Goal: Task Accomplishment & Management: Use online tool/utility

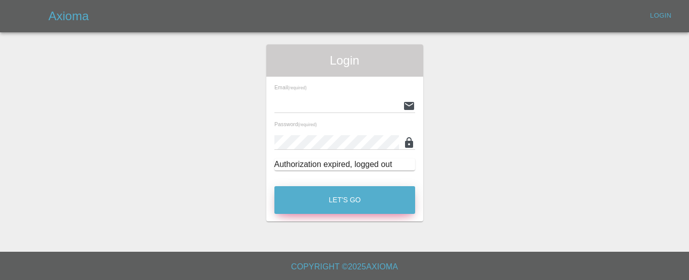
type input "[EMAIL_ADDRESS][DOMAIN_NAME]"
click at [353, 199] on button "Let's Go" at bounding box center [344, 200] width 141 height 28
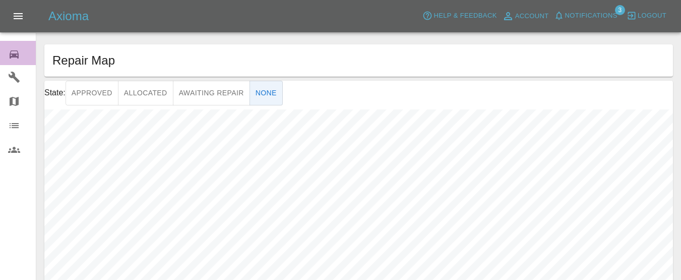
click at [16, 53] on icon at bounding box center [14, 54] width 9 height 8
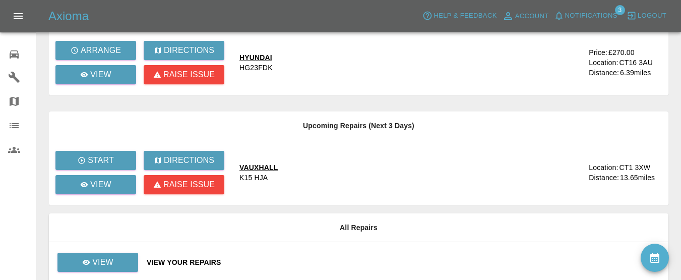
scroll to position [144, 0]
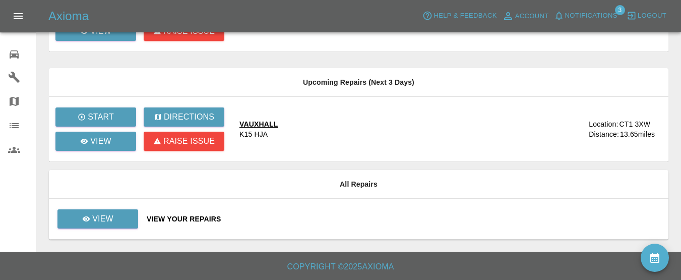
click at [256, 123] on div "VAUXHALL" at bounding box center [259, 124] width 38 height 10
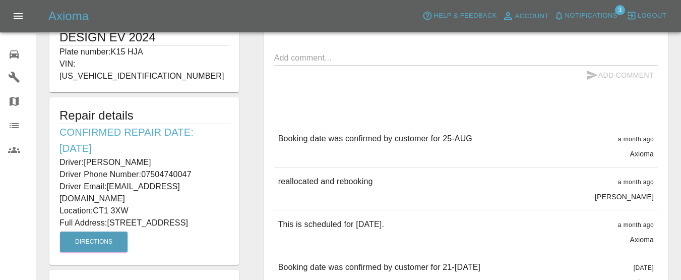
scroll to position [252, 0]
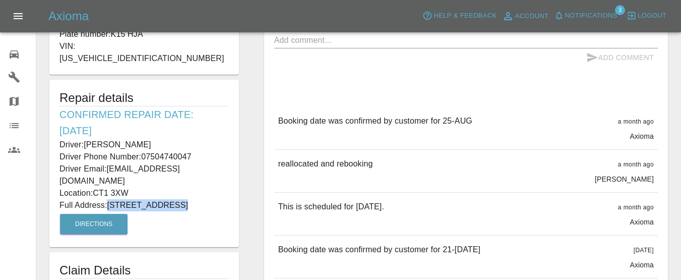
drag, startPoint x: 109, startPoint y: 181, endPoint x: 179, endPoint y: 184, distance: 69.7
click at [179, 199] on p "Full Address: [STREET_ADDRESS]" at bounding box center [144, 205] width 169 height 12
drag, startPoint x: 171, startPoint y: 183, endPoint x: 127, endPoint y: 169, distance: 46.1
click at [127, 187] on p "Location: CT1 3XW" at bounding box center [144, 193] width 169 height 12
click at [134, 199] on p "Full Address: [STREET_ADDRESS]" at bounding box center [144, 205] width 169 height 12
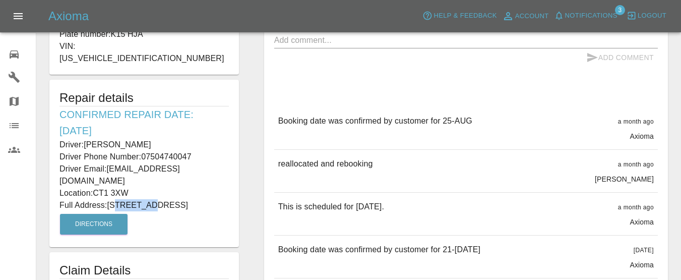
click at [134, 199] on p "Full Address: [STREET_ADDRESS]" at bounding box center [144, 205] width 169 height 12
click at [168, 197] on div "Repair details Confirmed Repair Date: [DATE] Driver: [PERSON_NAME] Driver Phone…" at bounding box center [144, 163] width 190 height 167
drag, startPoint x: 108, startPoint y: 183, endPoint x: 179, endPoint y: 183, distance: 70.6
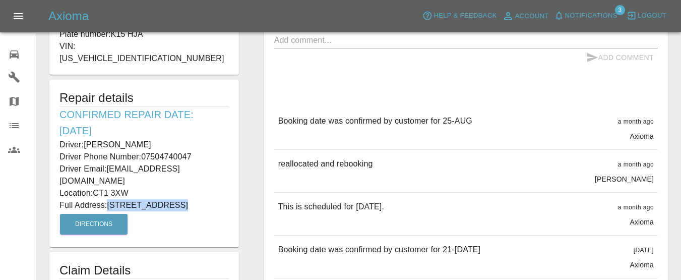
click at [179, 199] on p "Full Address: [STREET_ADDRESS]" at bounding box center [144, 205] width 169 height 12
copy p "[STREET_ADDRESS]"
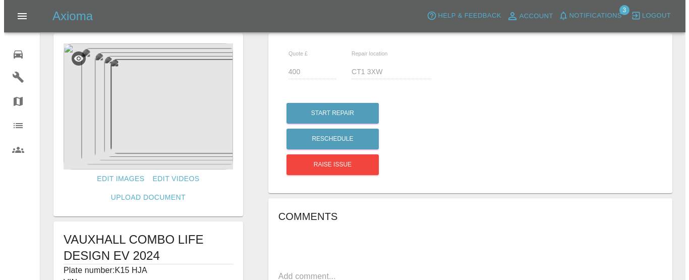
scroll to position [0, 0]
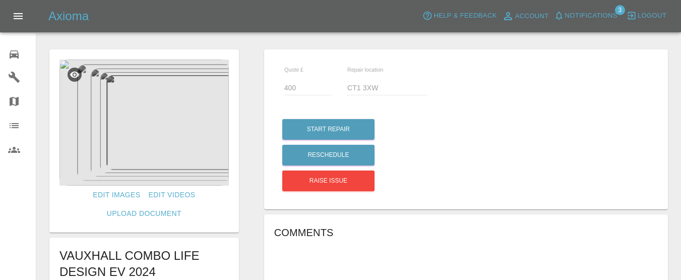
click at [172, 134] on img at bounding box center [144, 123] width 169 height 126
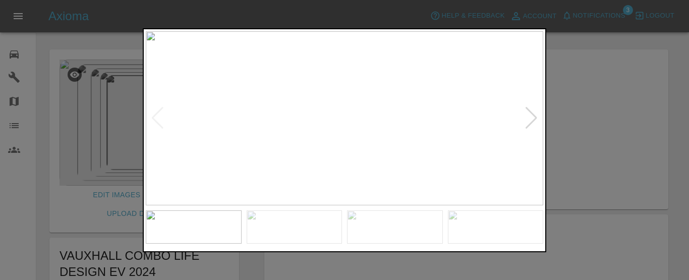
click at [534, 123] on div at bounding box center [531, 118] width 14 height 22
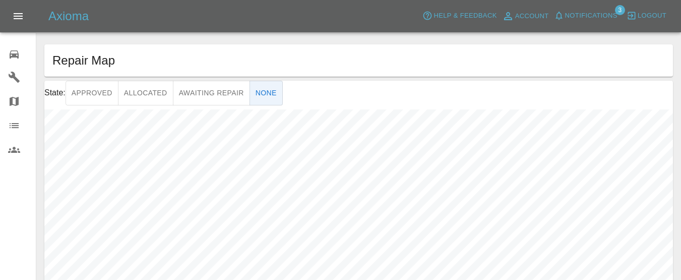
click at [17, 61] on link "Repair home" at bounding box center [18, 53] width 36 height 24
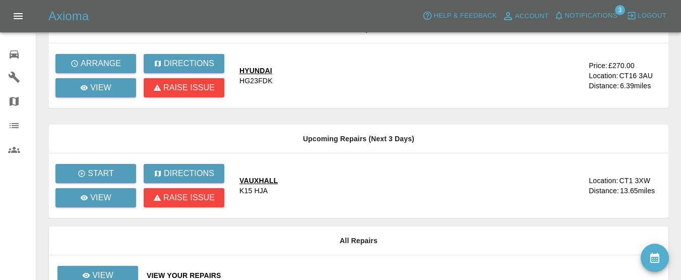
scroll to position [101, 0]
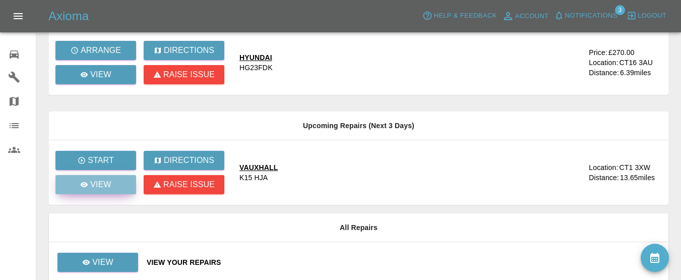
click at [105, 188] on p "View" at bounding box center [100, 185] width 21 height 12
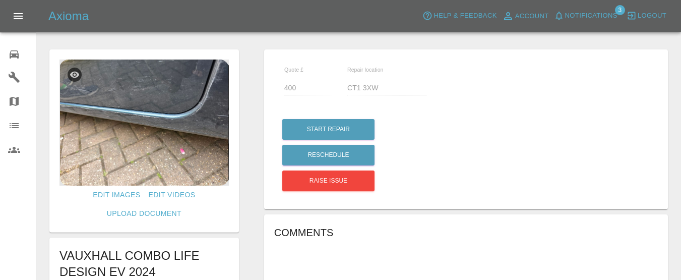
click at [171, 120] on img at bounding box center [144, 123] width 169 height 126
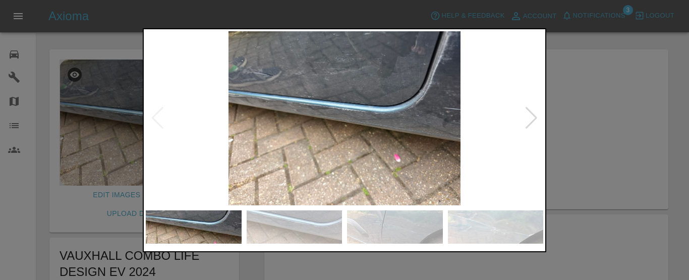
click at [530, 123] on div at bounding box center [531, 118] width 14 height 22
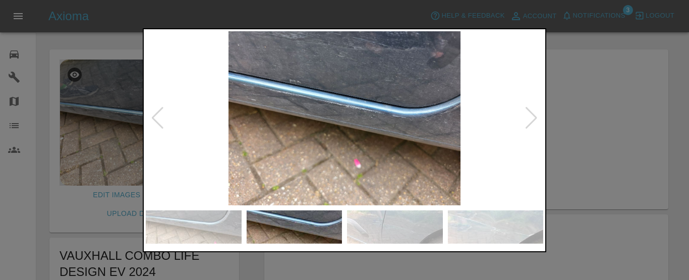
click at [530, 123] on div at bounding box center [531, 118] width 14 height 22
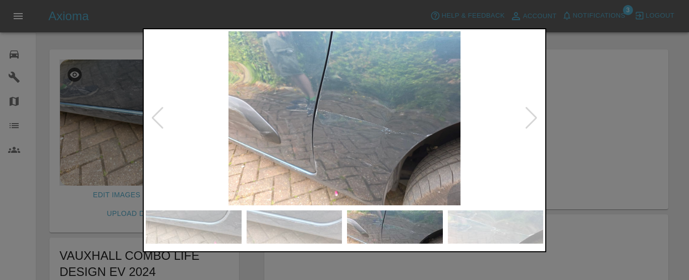
click at [530, 122] on div at bounding box center [531, 118] width 14 height 22
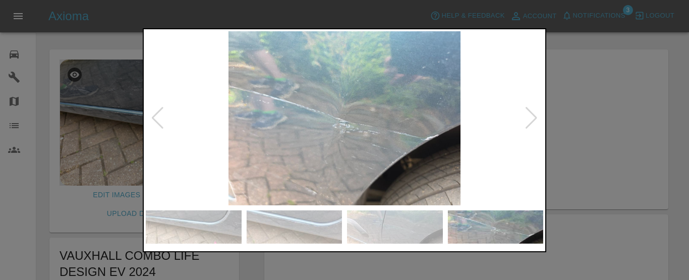
click at [530, 122] on div at bounding box center [531, 118] width 14 height 22
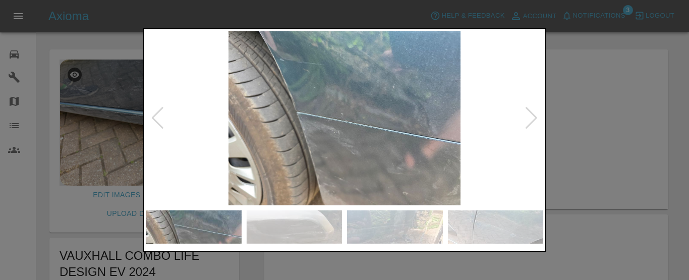
click at [530, 122] on div at bounding box center [531, 118] width 14 height 22
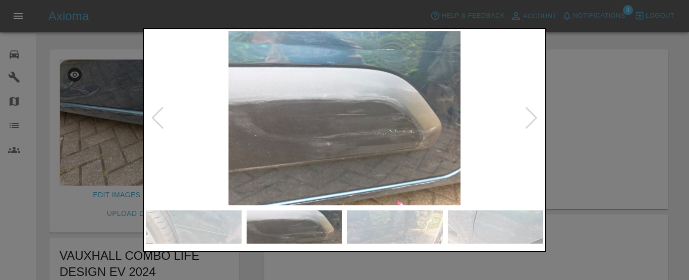
click at [530, 122] on div at bounding box center [531, 118] width 14 height 22
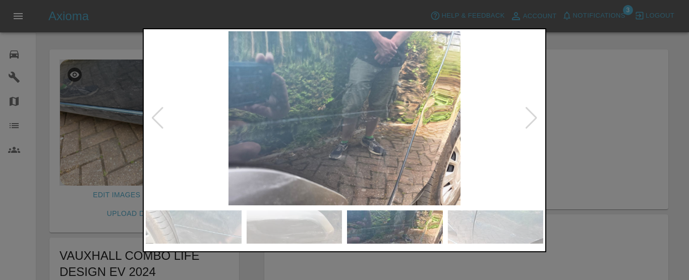
click at [530, 122] on div at bounding box center [531, 118] width 14 height 22
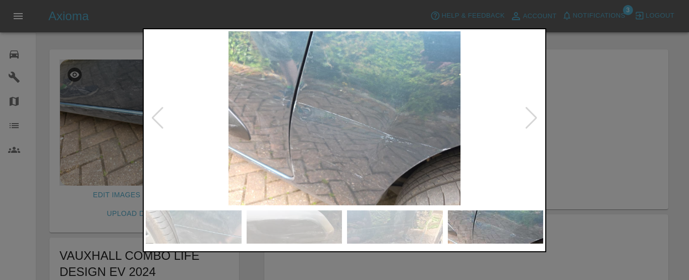
click at [530, 122] on div at bounding box center [531, 118] width 14 height 22
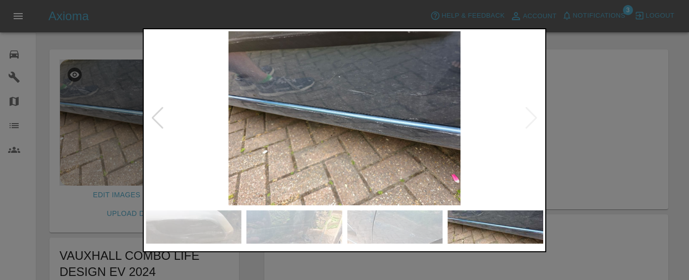
click at [530, 122] on img at bounding box center [344, 118] width 397 height 174
click at [154, 116] on div at bounding box center [158, 118] width 14 height 22
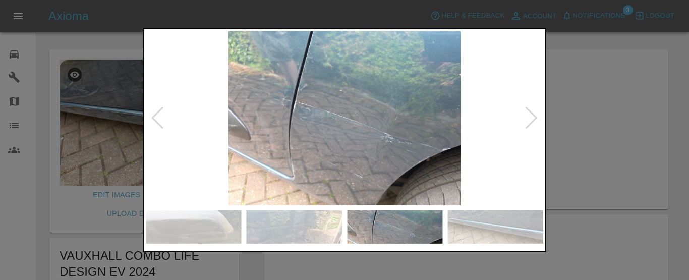
click at [154, 117] on div at bounding box center [158, 118] width 14 height 22
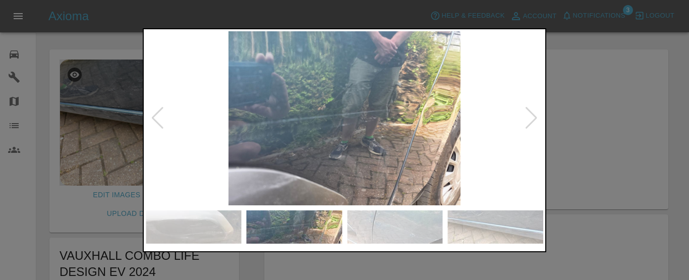
click at [155, 118] on div at bounding box center [158, 118] width 14 height 22
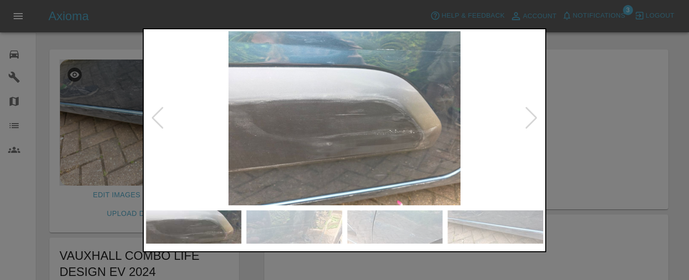
click at [155, 118] on div at bounding box center [158, 118] width 14 height 22
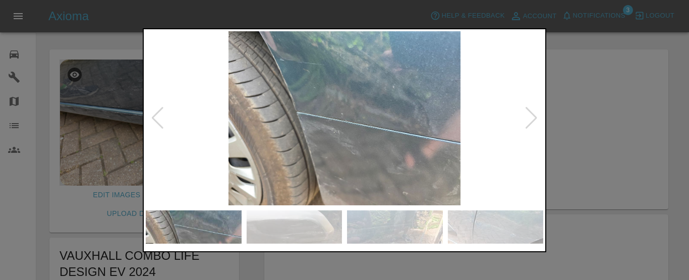
click at [155, 118] on div at bounding box center [158, 118] width 14 height 22
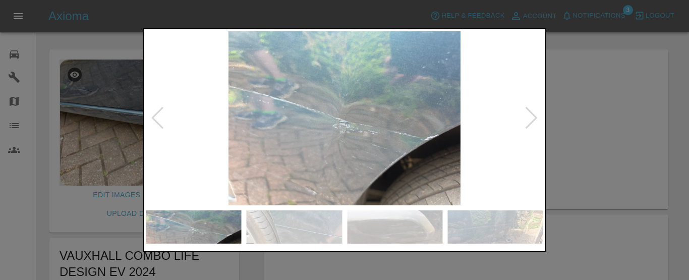
click at [155, 118] on div at bounding box center [158, 118] width 14 height 22
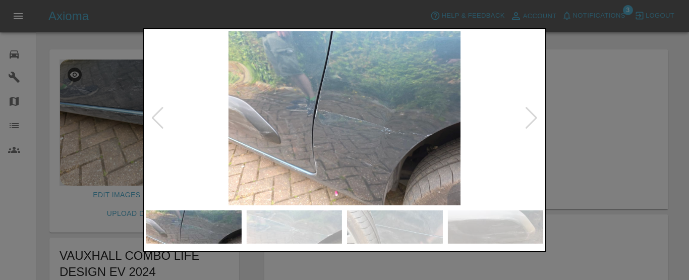
click at [155, 118] on div at bounding box center [158, 118] width 14 height 22
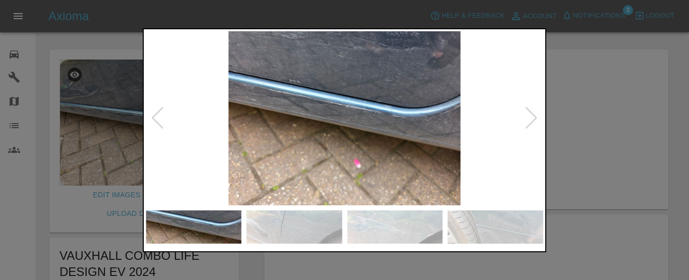
click at [156, 120] on div at bounding box center [158, 118] width 14 height 22
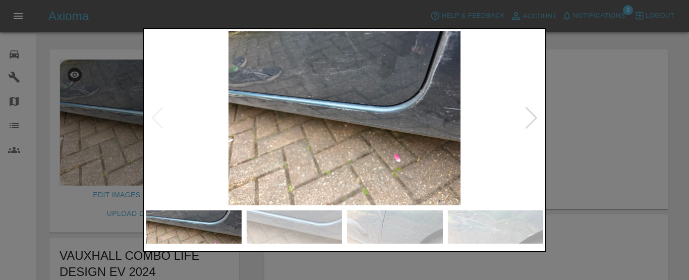
click at [156, 120] on img at bounding box center [344, 118] width 397 height 174
click at [536, 119] on div at bounding box center [531, 118] width 14 height 22
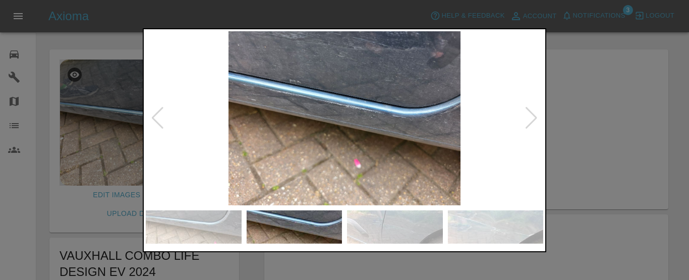
click at [535, 118] on div at bounding box center [531, 118] width 14 height 22
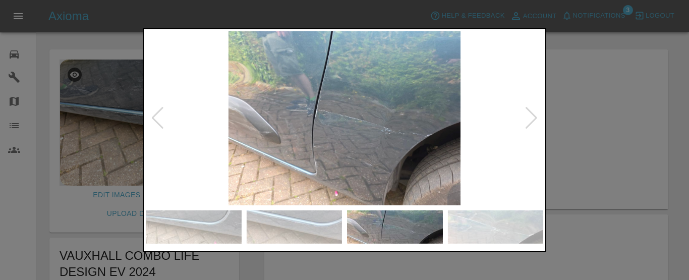
click at [534, 117] on div at bounding box center [531, 118] width 14 height 22
